Goal: Transaction & Acquisition: Purchase product/service

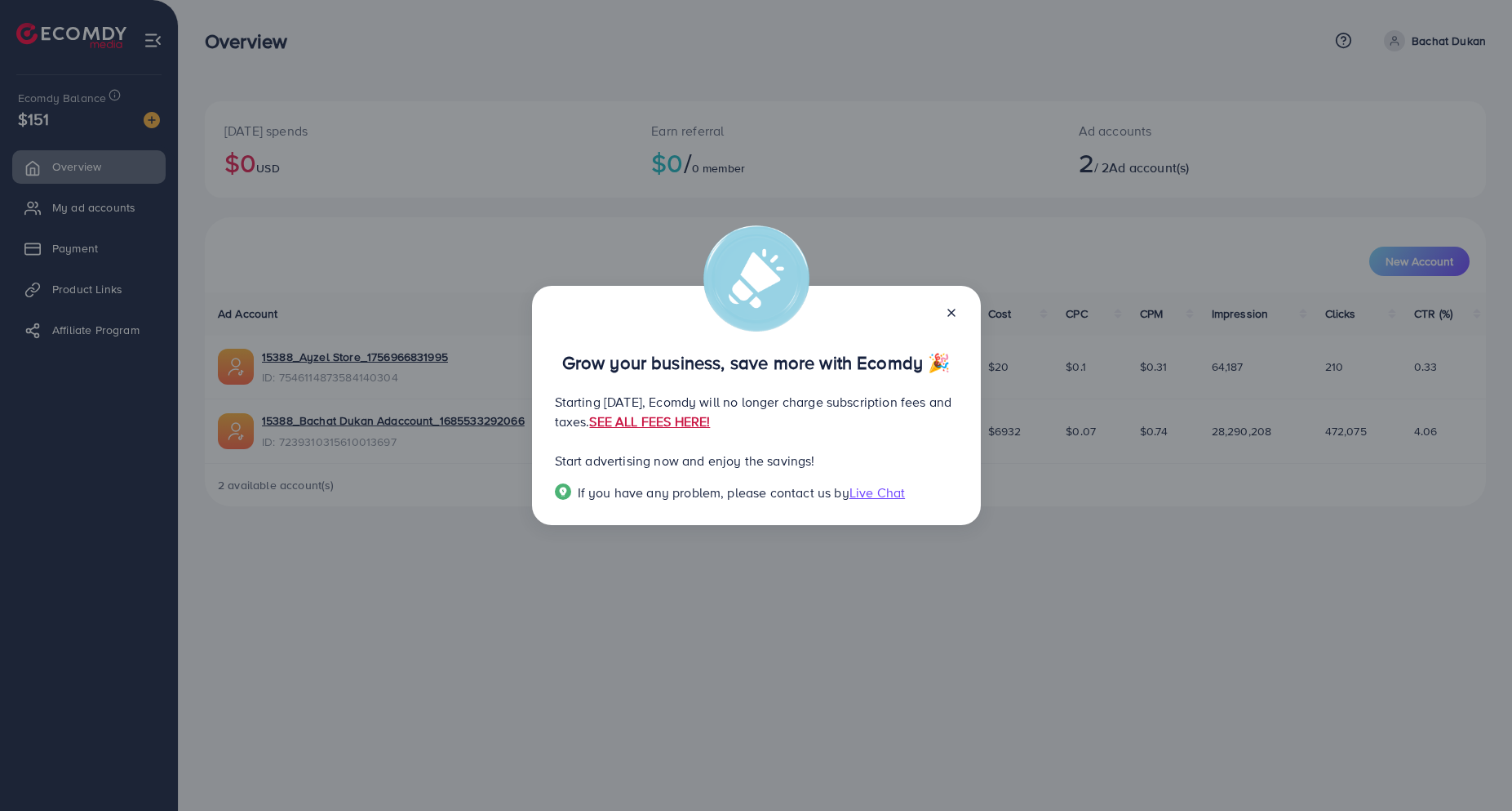
click at [710, 424] on link "SEE ALL FEES HERE!" at bounding box center [650, 421] width 121 height 18
click at [952, 317] on icon at bounding box center [952, 313] width 13 height 13
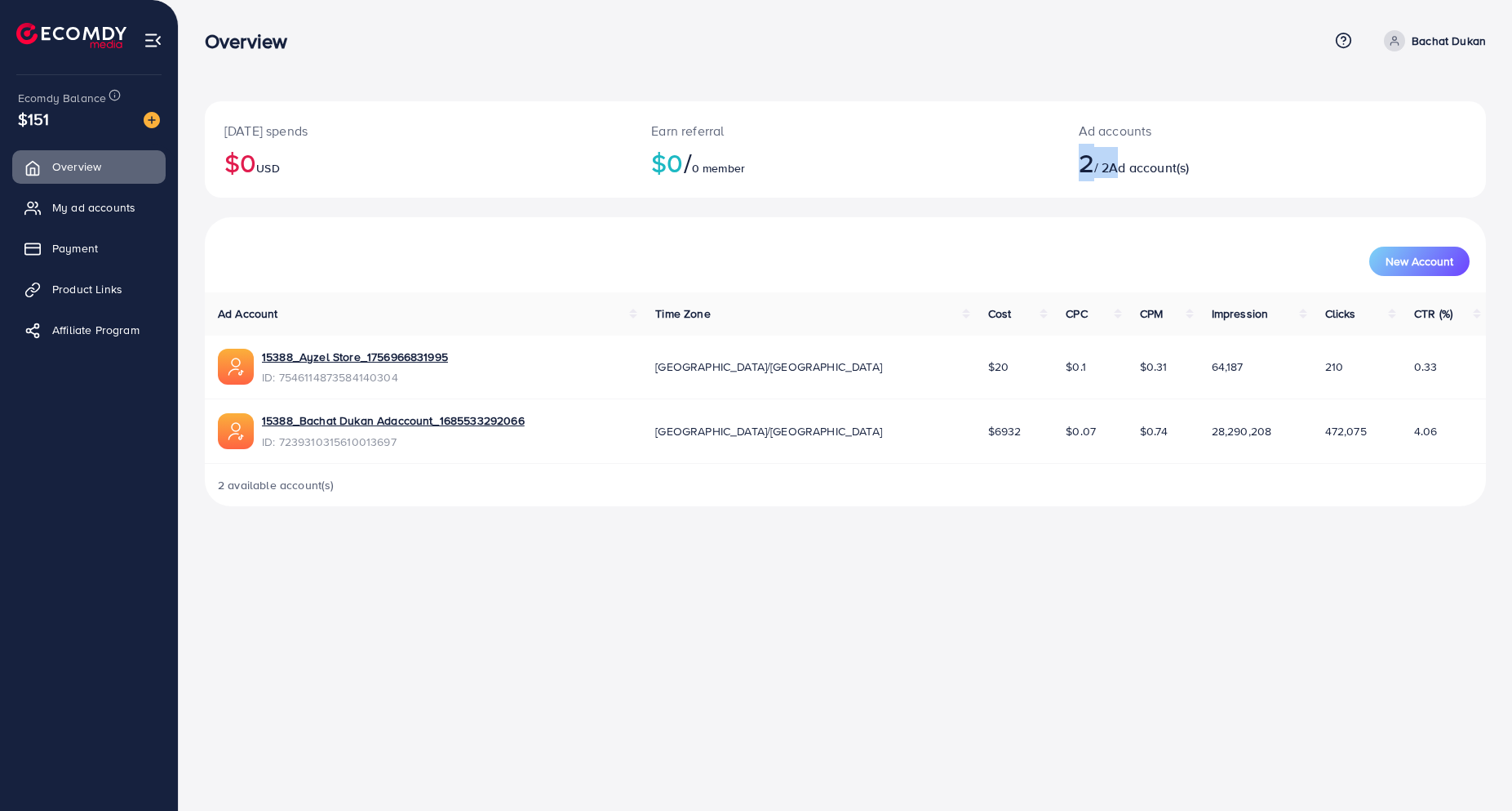
drag, startPoint x: 1080, startPoint y: 162, endPoint x: 1127, endPoint y: 162, distance: 47.0
click at [1127, 162] on h2 "2 / 2 Ad account(s)" at bounding box center [1220, 162] width 282 height 31
click at [1440, 263] on span "New Account" at bounding box center [1419, 261] width 68 height 11
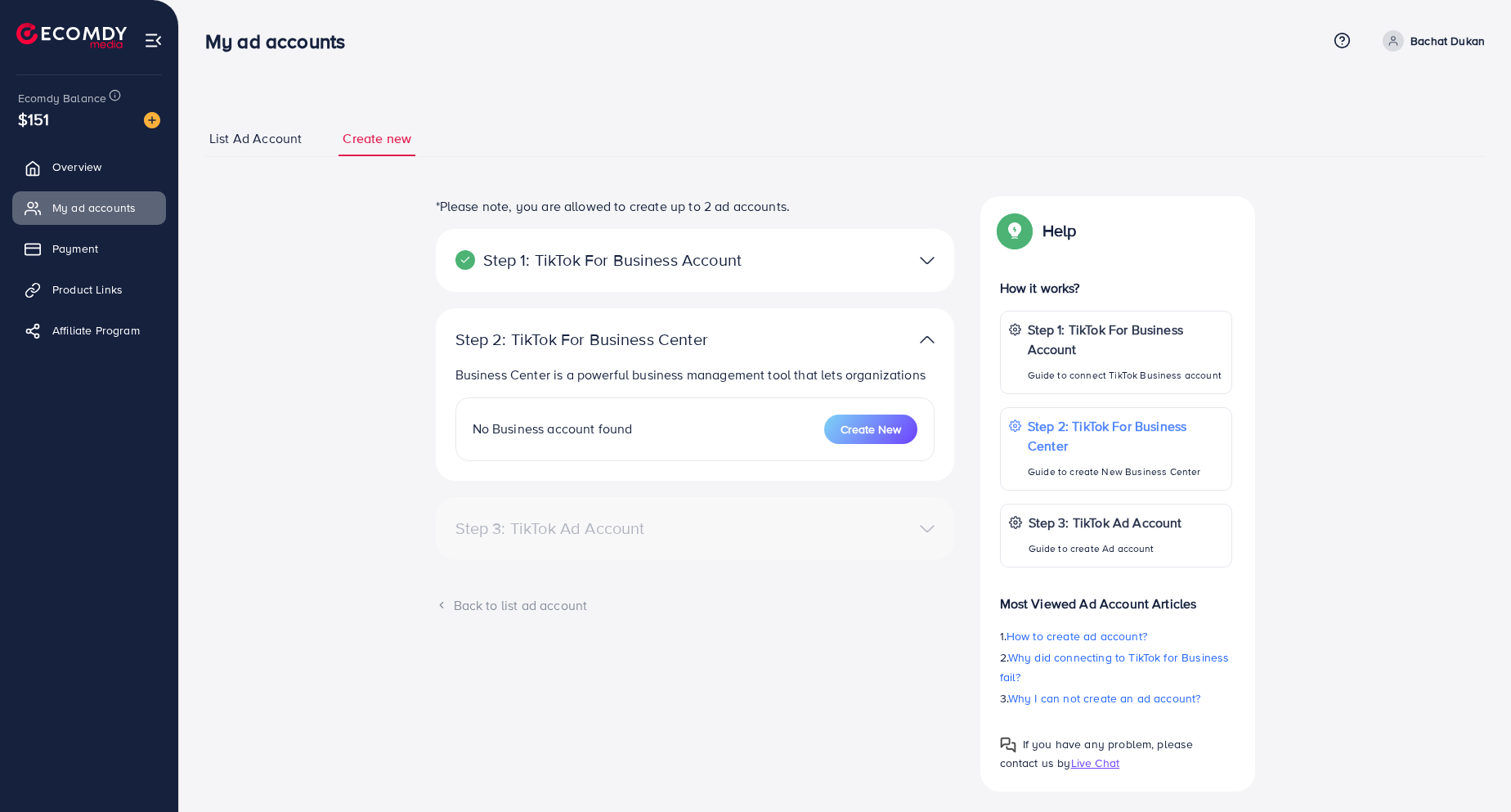
select select
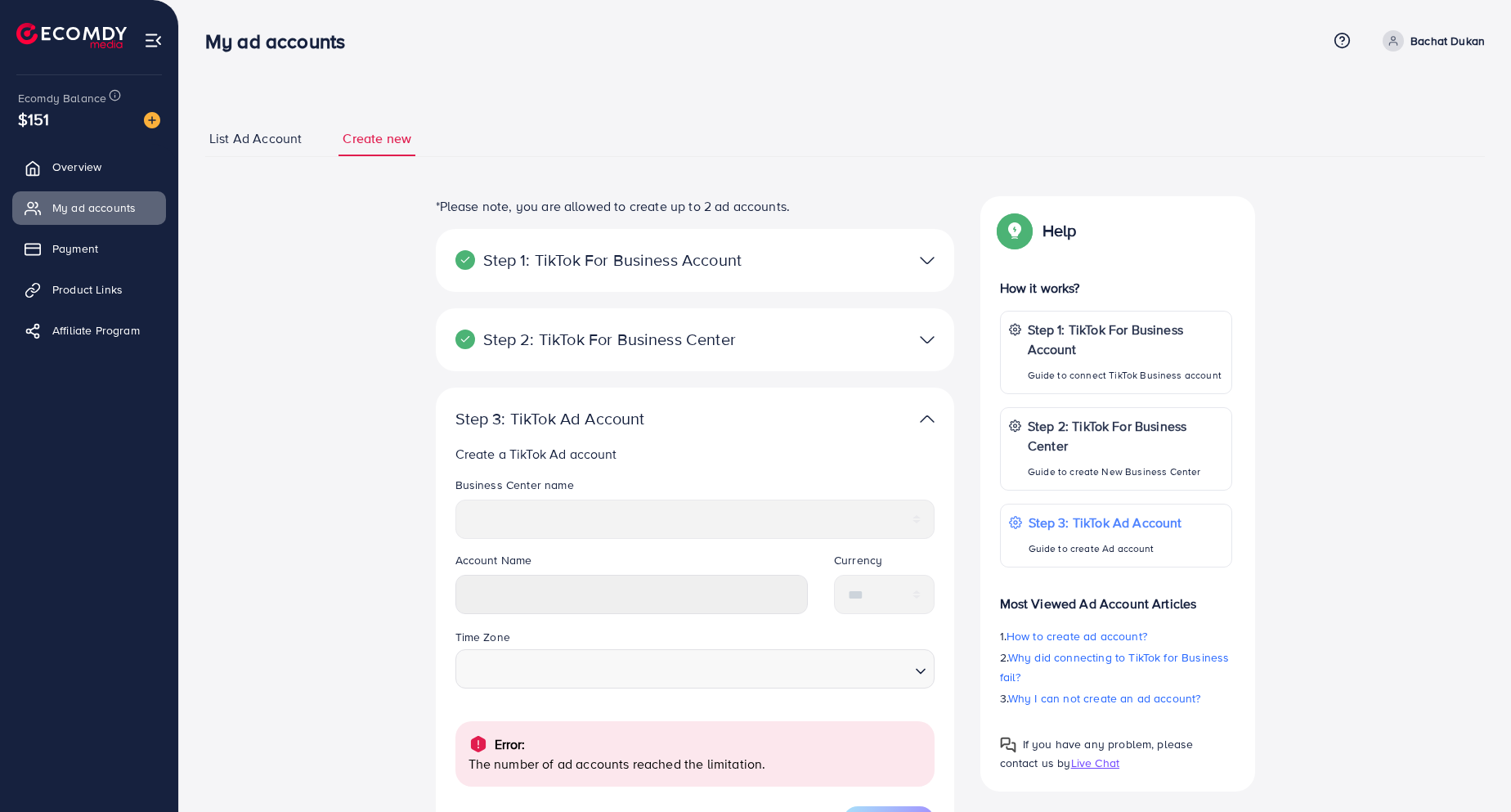
scroll to position [183, 0]
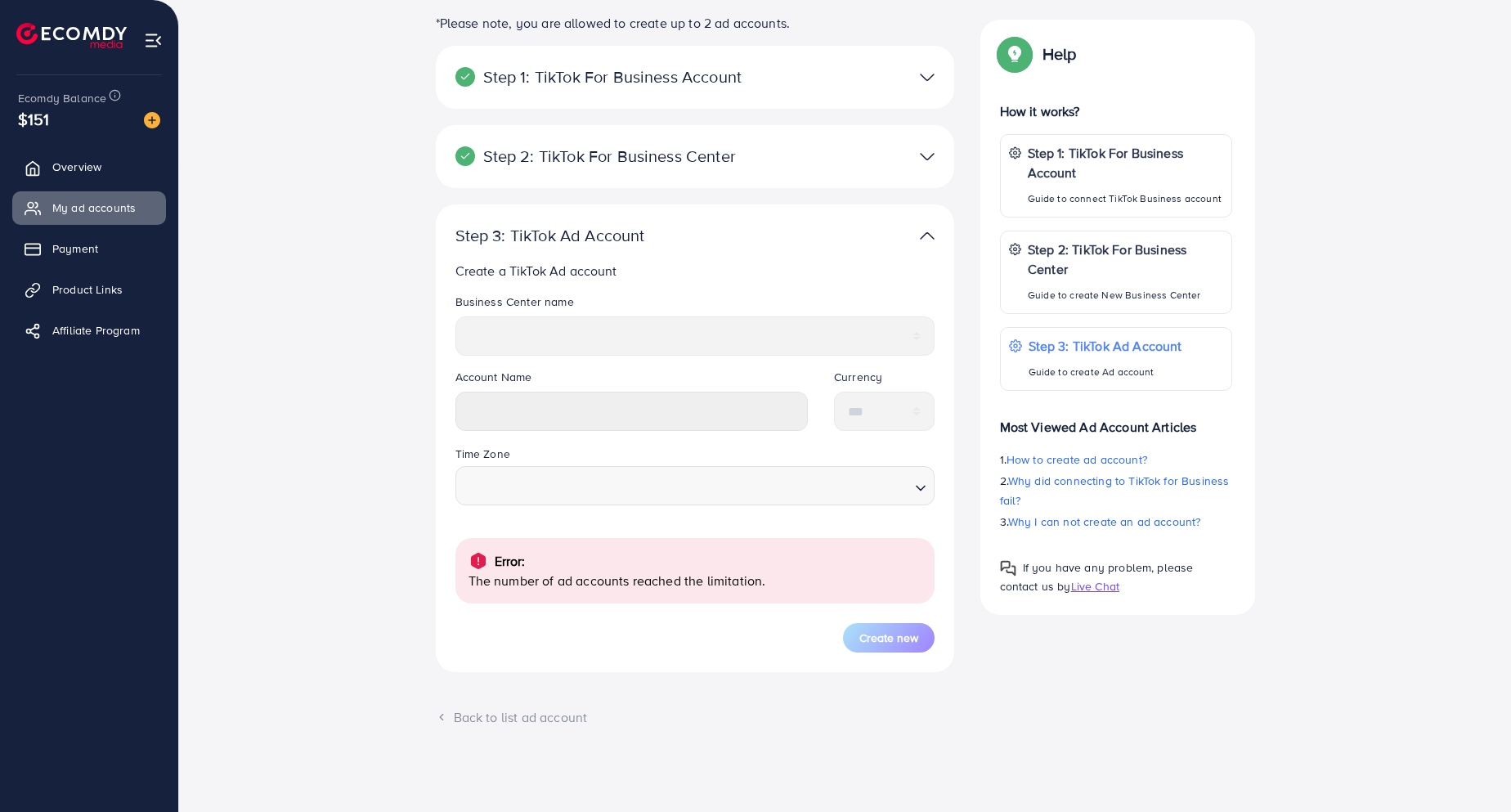
click at [466, 722] on div "Back to list ad account" at bounding box center [695, 717] width 519 height 19
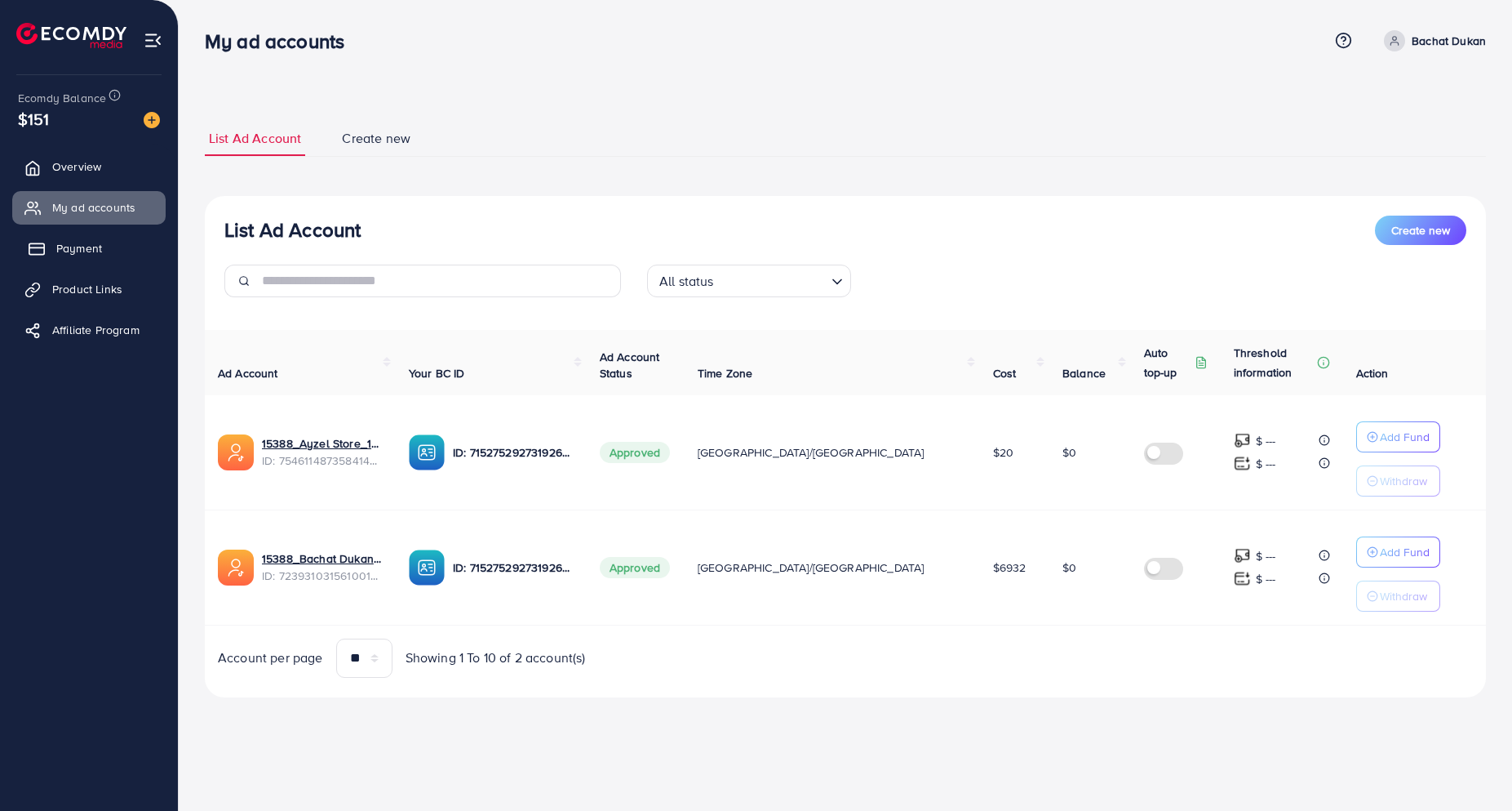
click at [86, 263] on link "Payment" at bounding box center [89, 248] width 153 height 33
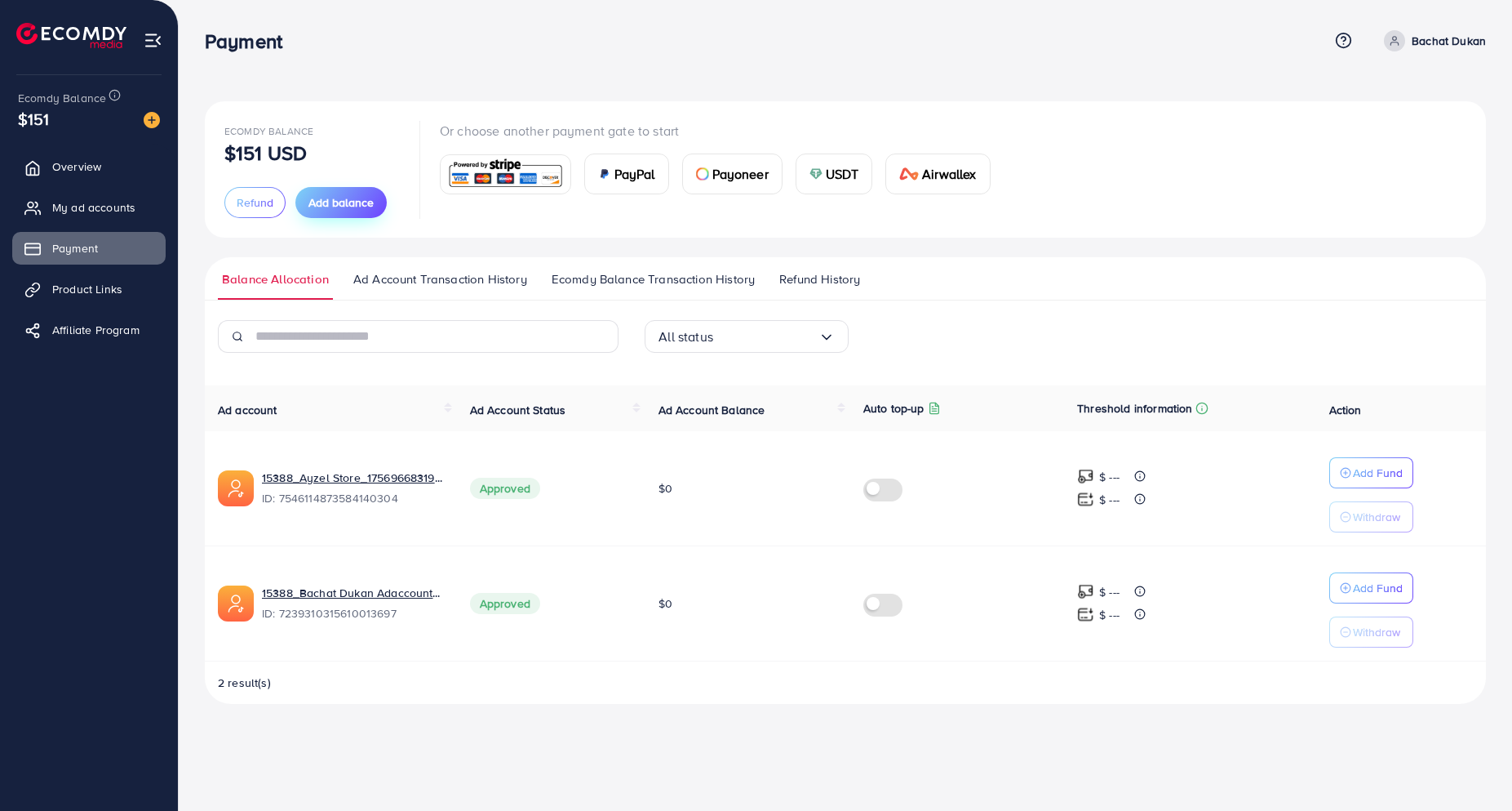
click at [337, 210] on span "Add balance" at bounding box center [340, 202] width 65 height 16
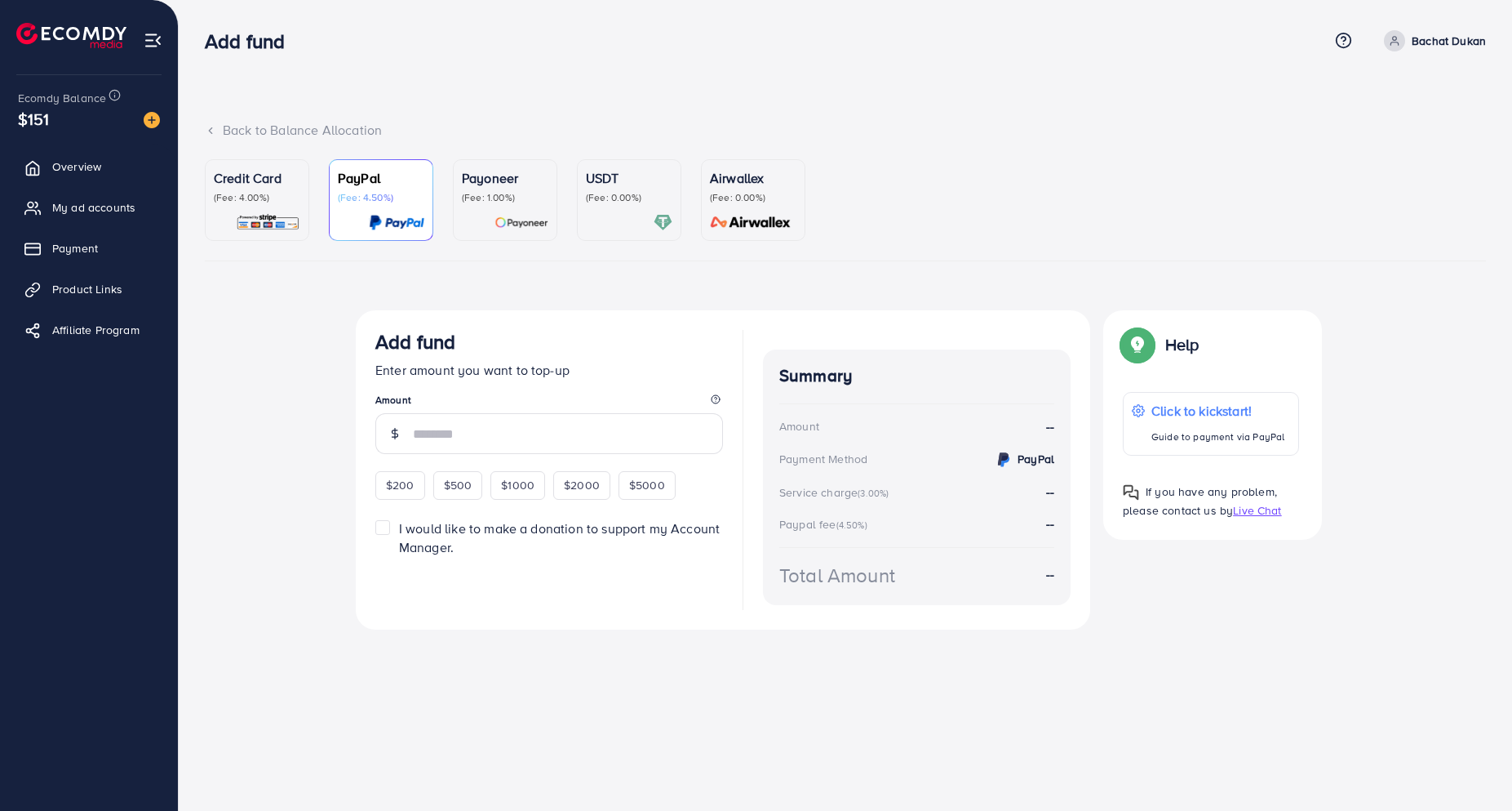
click at [599, 207] on div "USDT (Fee: 0.00%)" at bounding box center [629, 199] width 87 height 63
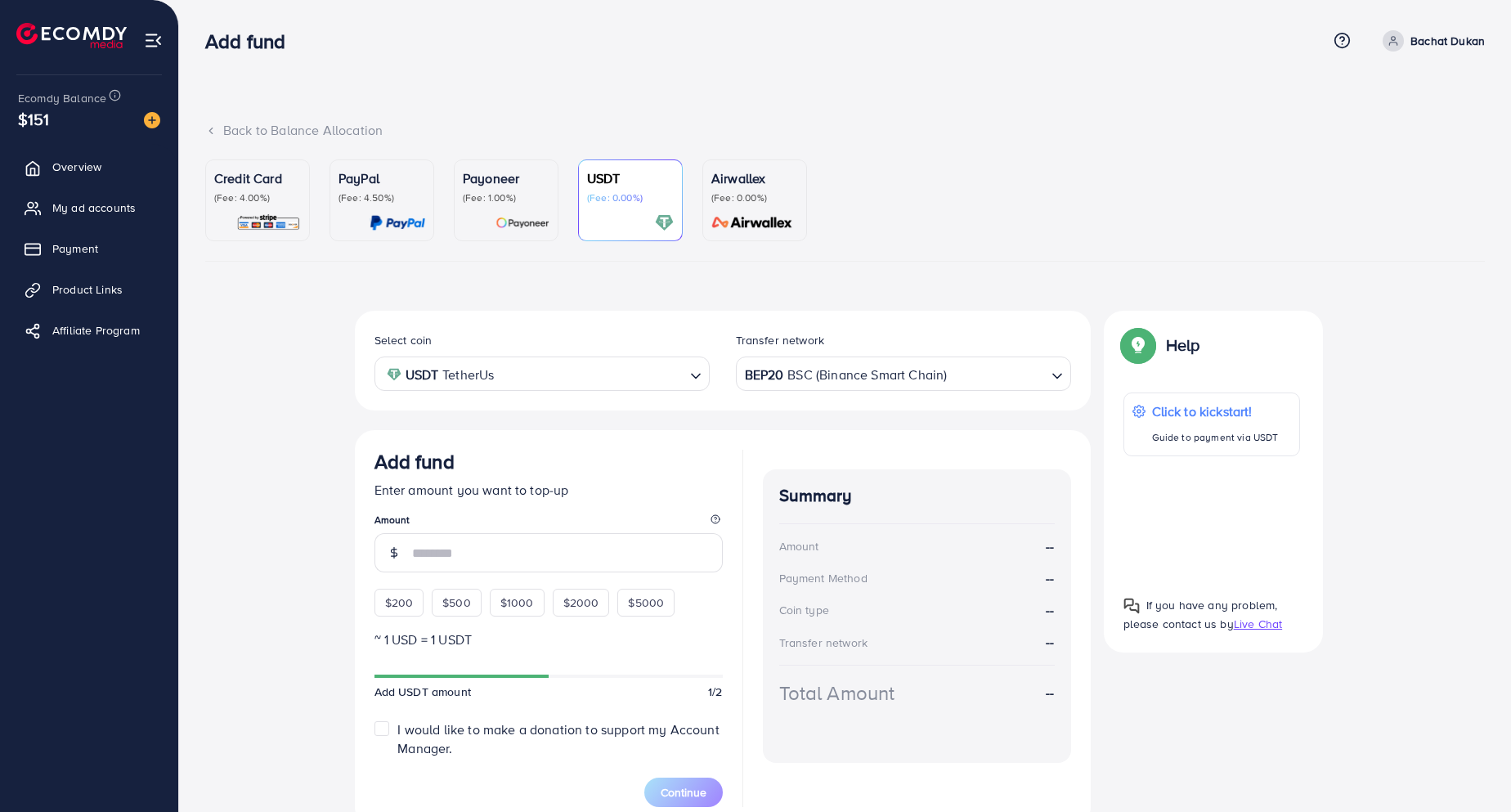
scroll to position [74, 0]
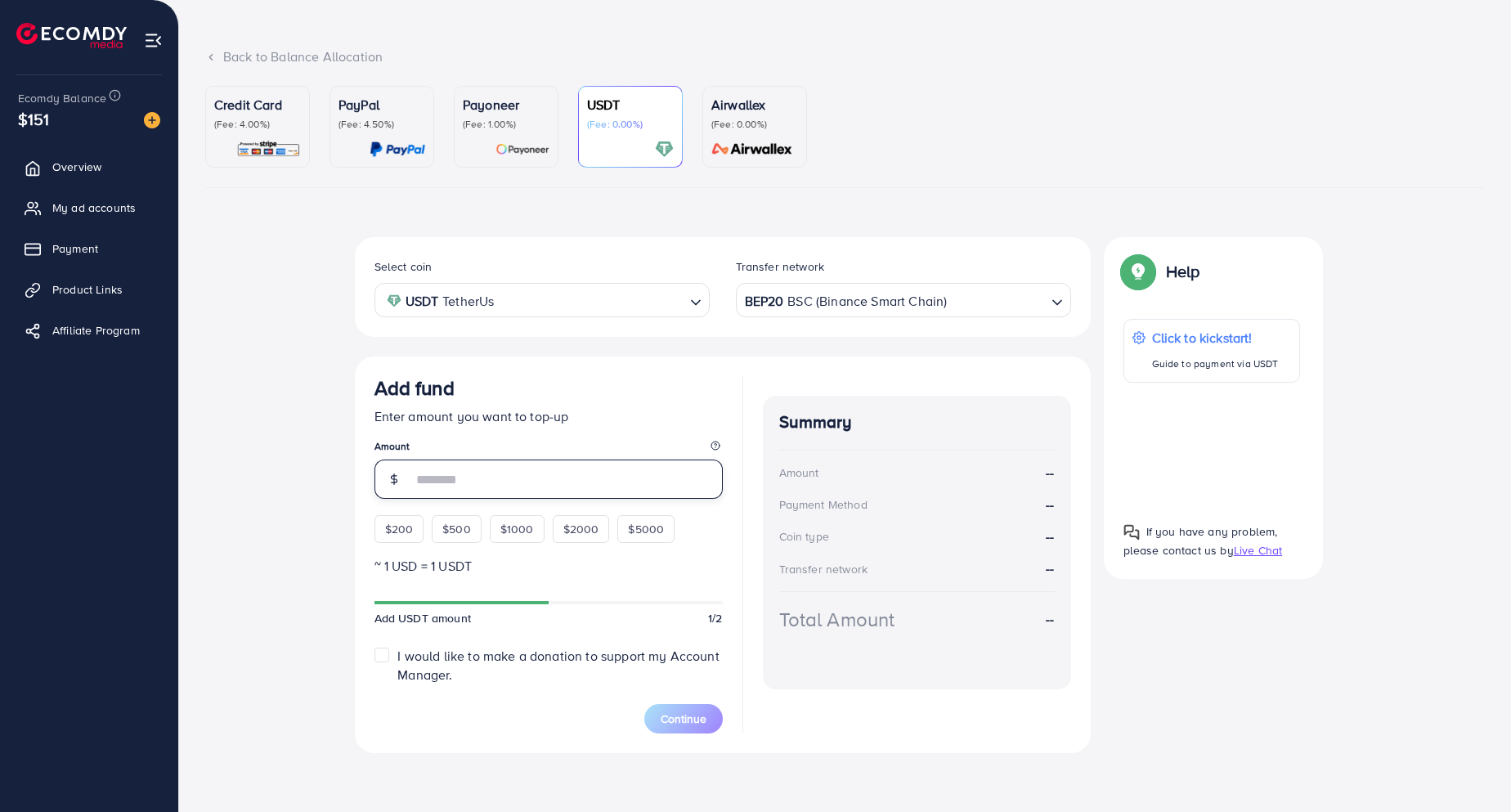
click at [471, 474] on input "number" at bounding box center [567, 478] width 311 height 39
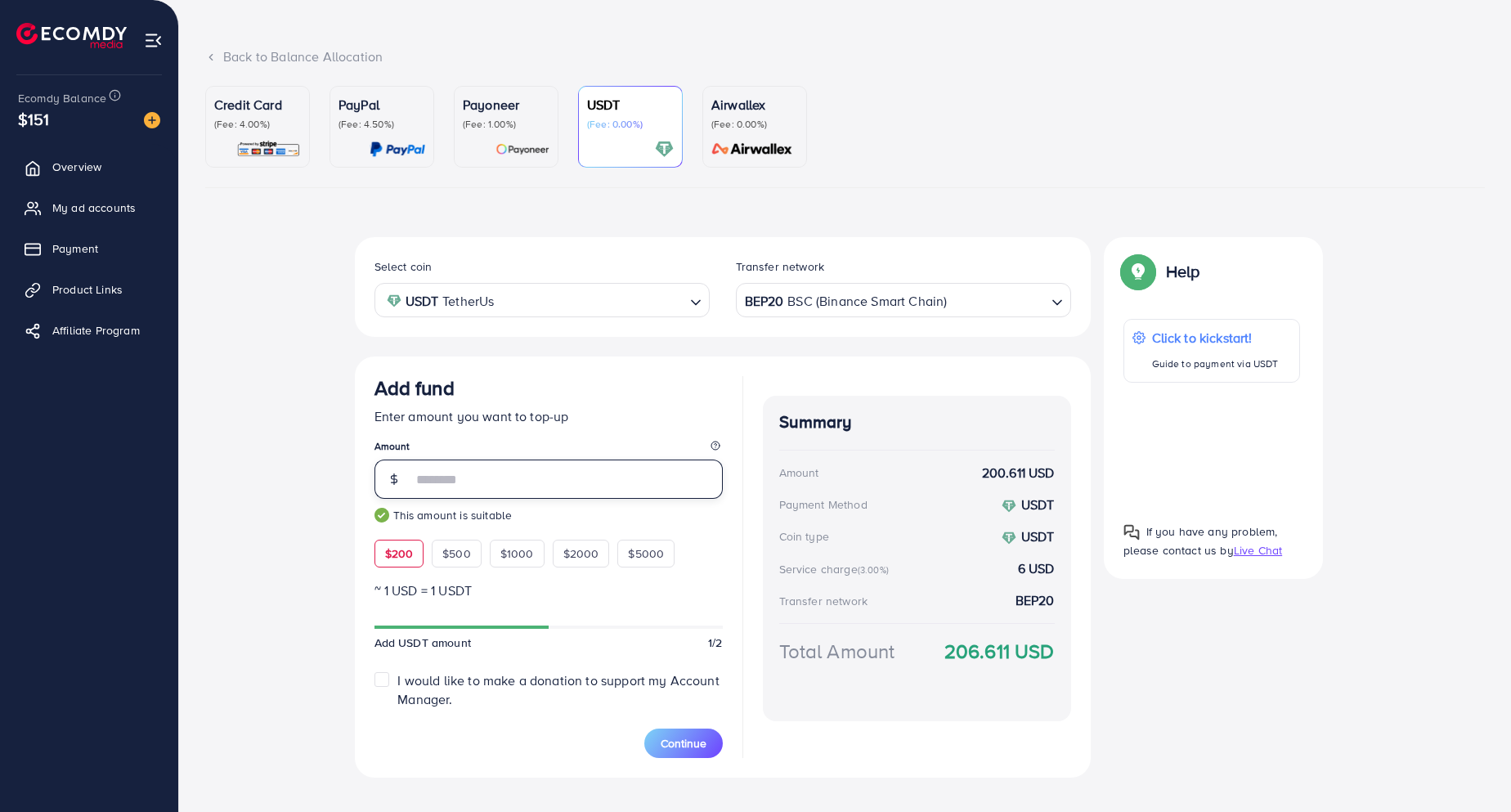
type input "***"
click at [60, 250] on span "Payment" at bounding box center [80, 248] width 45 height 16
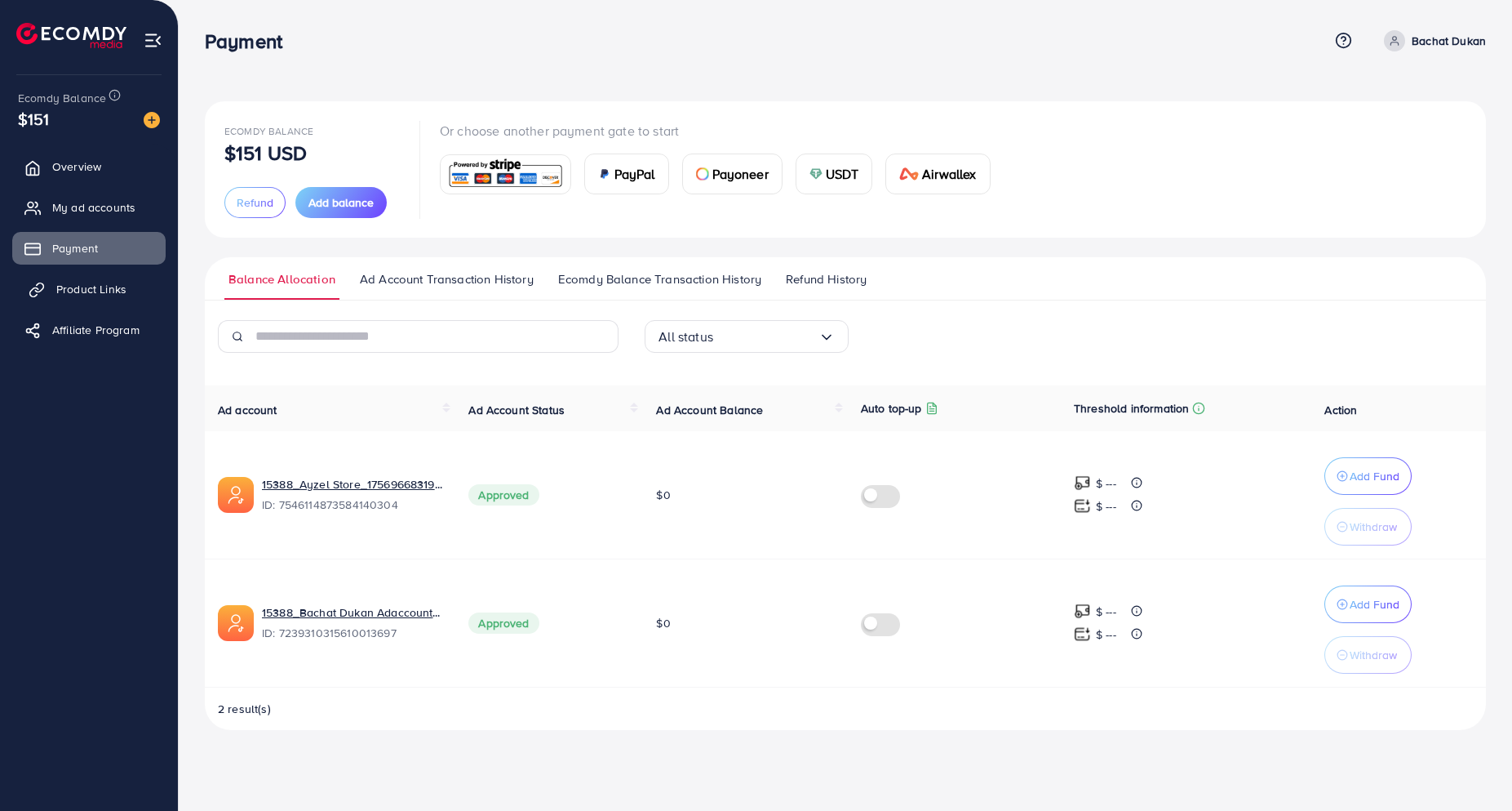
click at [90, 287] on span "Product Links" at bounding box center [92, 288] width 70 height 16
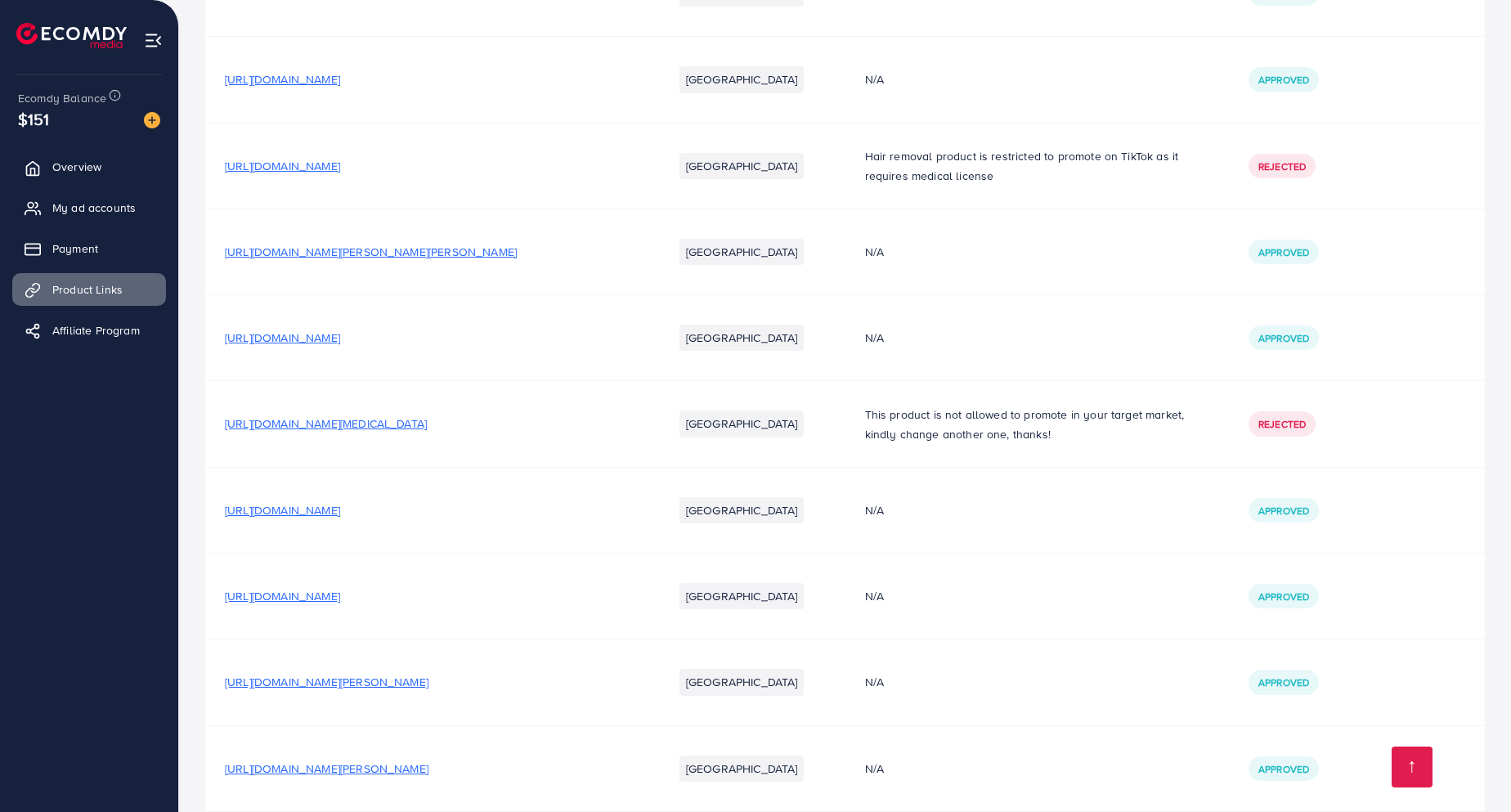
scroll to position [4395, 0]
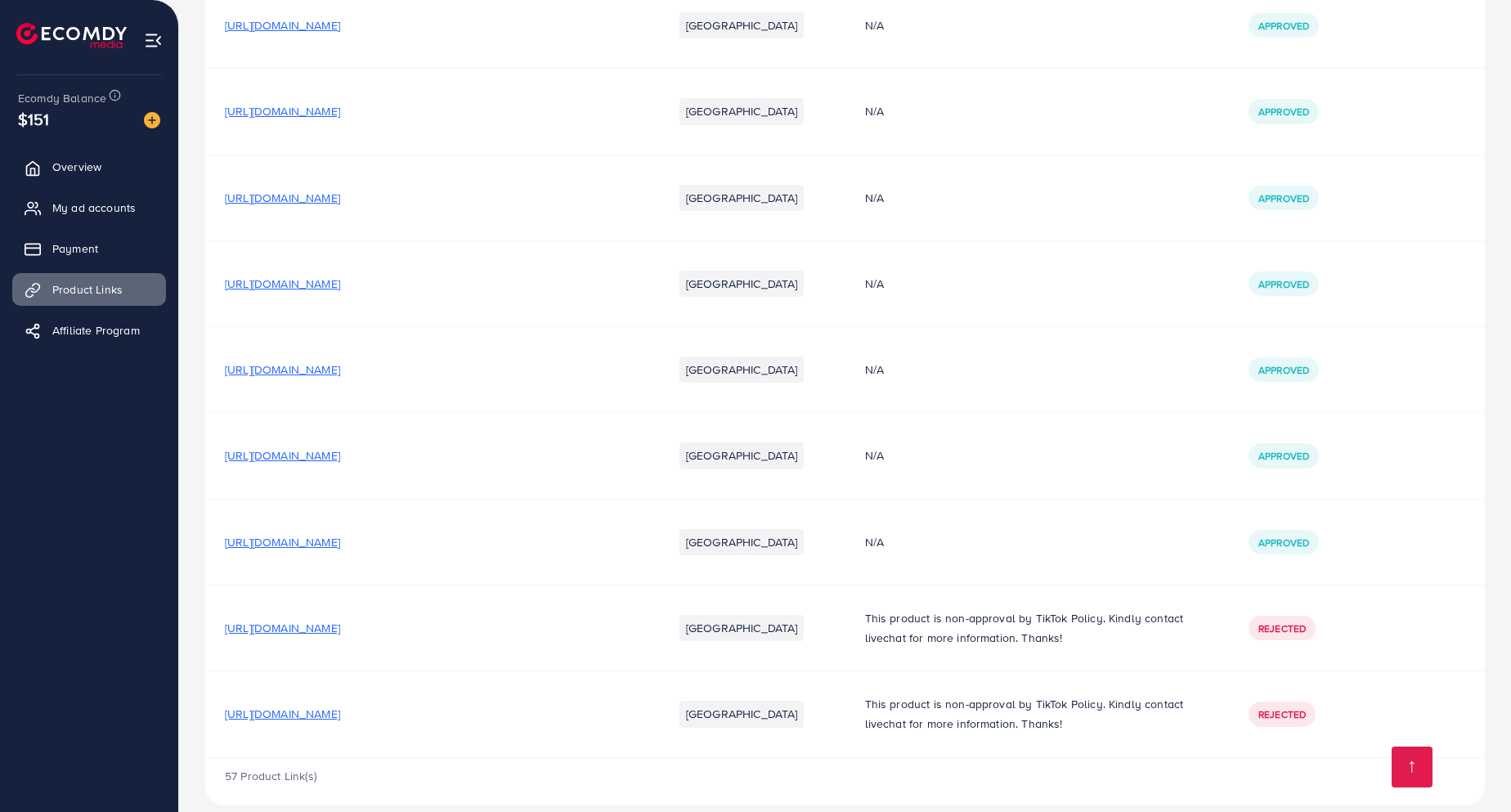
click at [75, 209] on span "My ad accounts" at bounding box center [98, 207] width 83 height 16
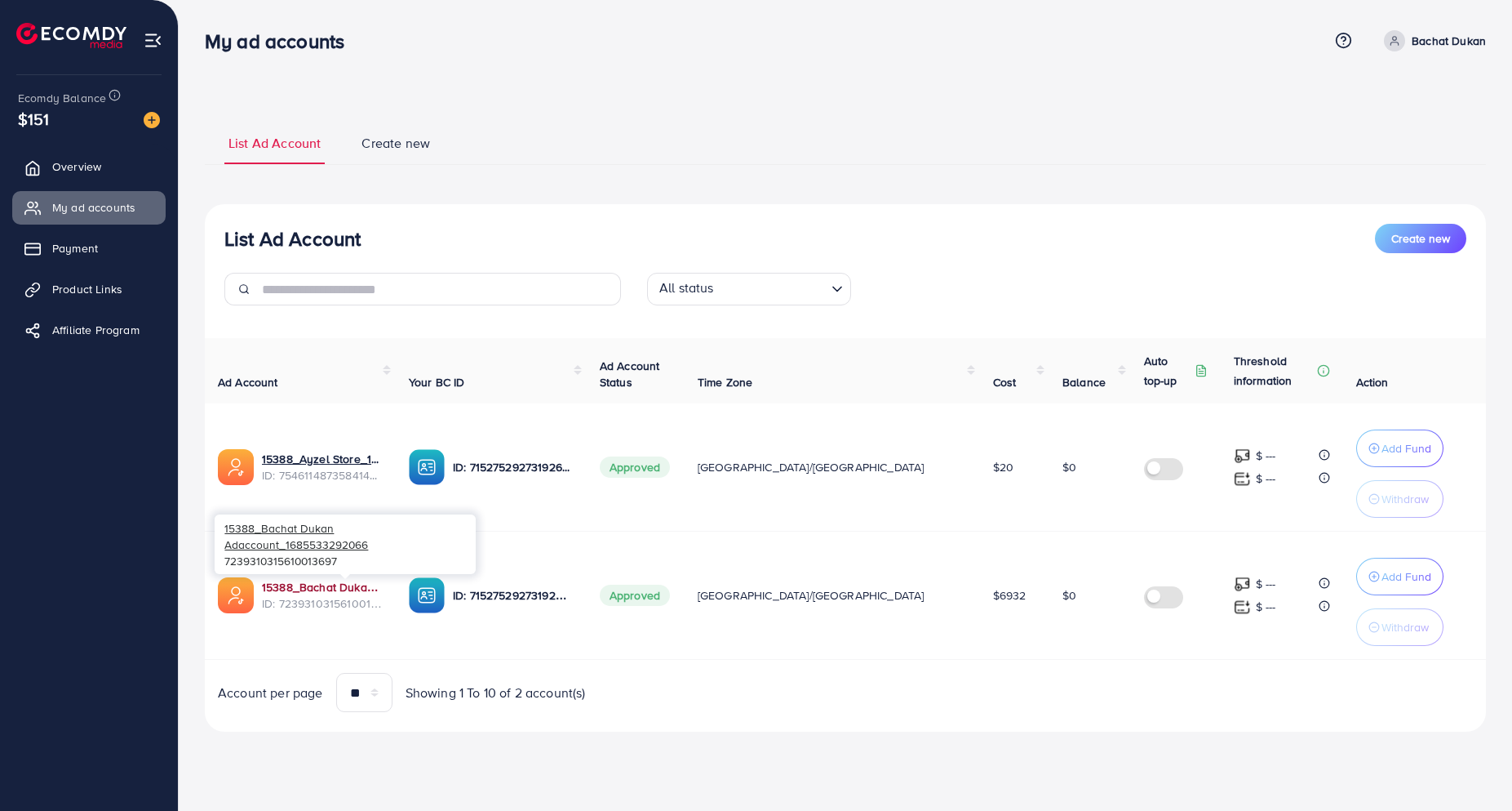
click at [321, 590] on link "15388_Bachat Dukan Adaccount_1685533292066" at bounding box center [322, 586] width 121 height 16
